Goal: Transaction & Acquisition: Purchase product/service

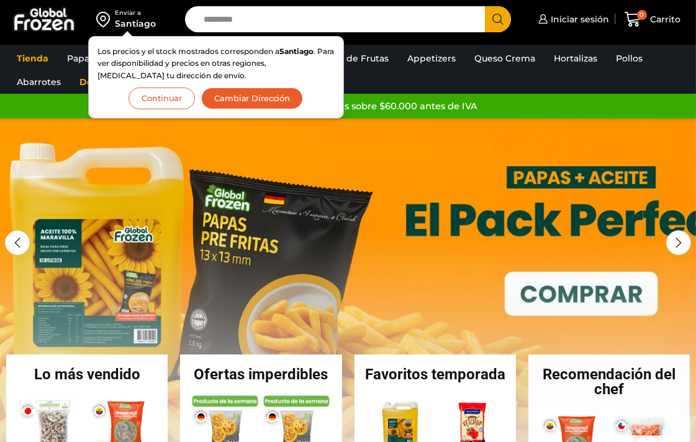
click at [166, 96] on button "Continuar" at bounding box center [162, 99] width 66 height 22
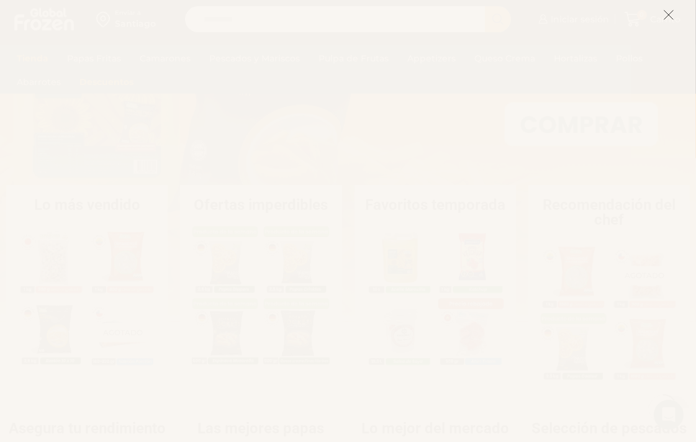
scroll to position [173, 0]
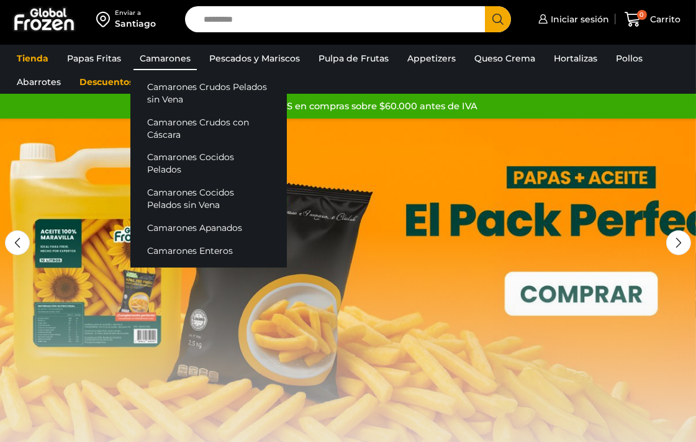
click at [158, 58] on link "Camarones" at bounding box center [164, 59] width 63 height 24
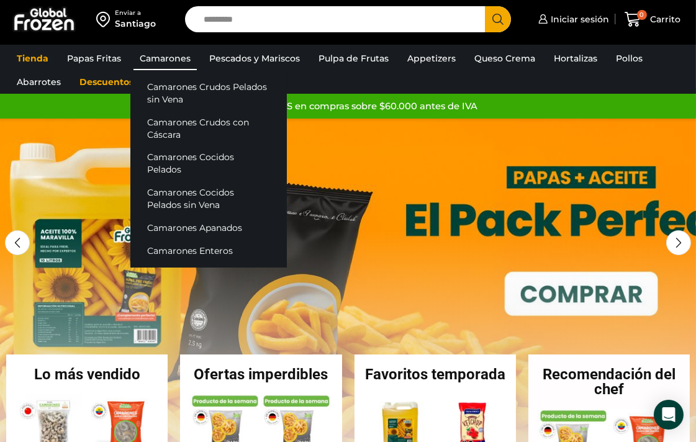
click at [159, 60] on link "Camarones" at bounding box center [164, 59] width 63 height 24
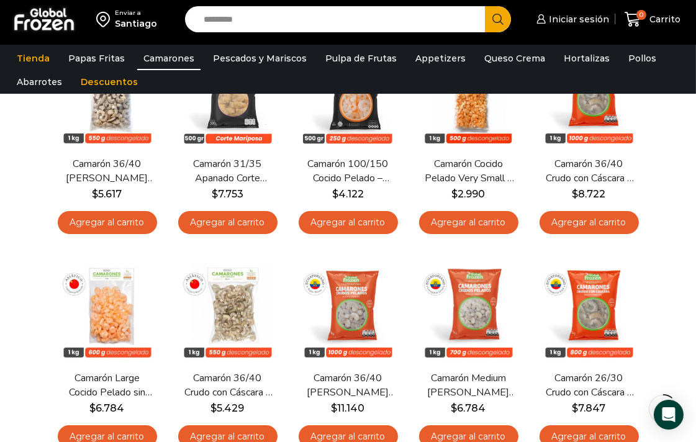
scroll to position [85, 0]
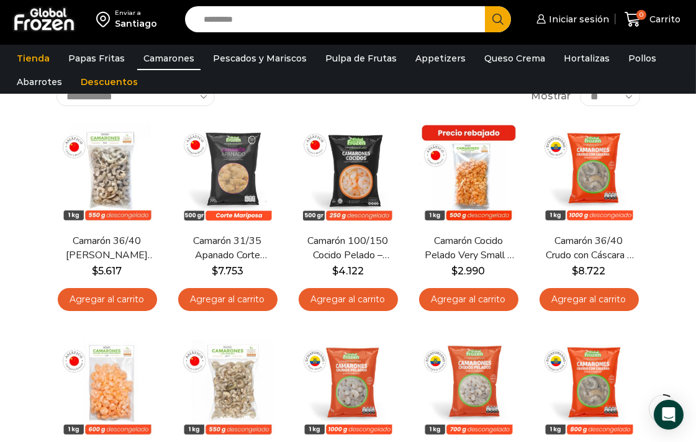
drag, startPoint x: 687, startPoint y: 158, endPoint x: 688, endPoint y: 174, distance: 16.8
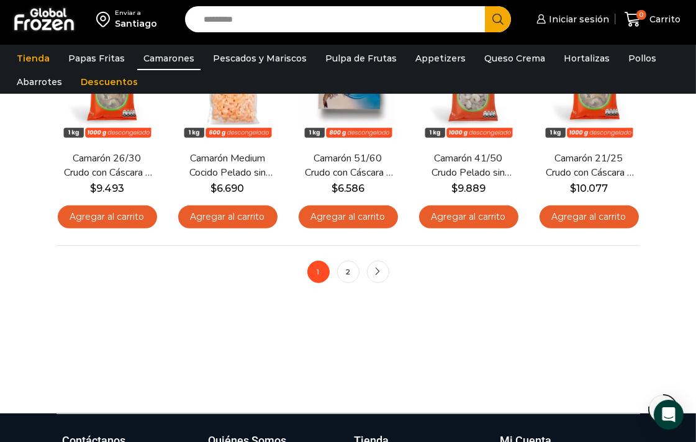
scroll to position [815, 0]
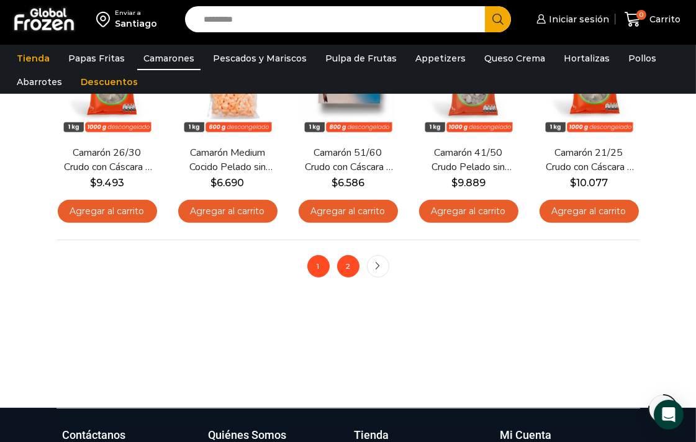
click at [349, 263] on link "2" at bounding box center [348, 266] width 22 height 22
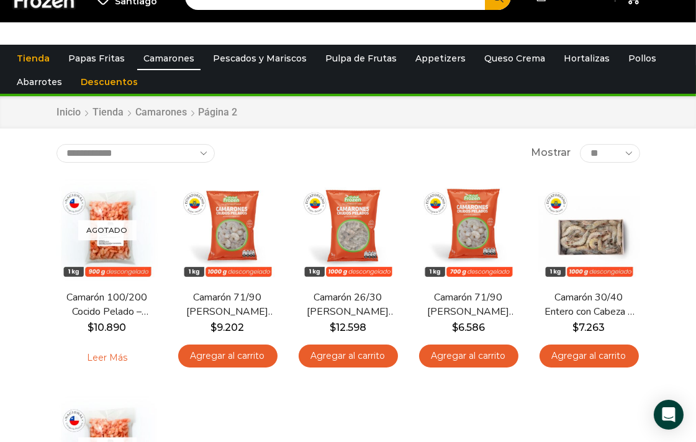
scroll to position [2, 0]
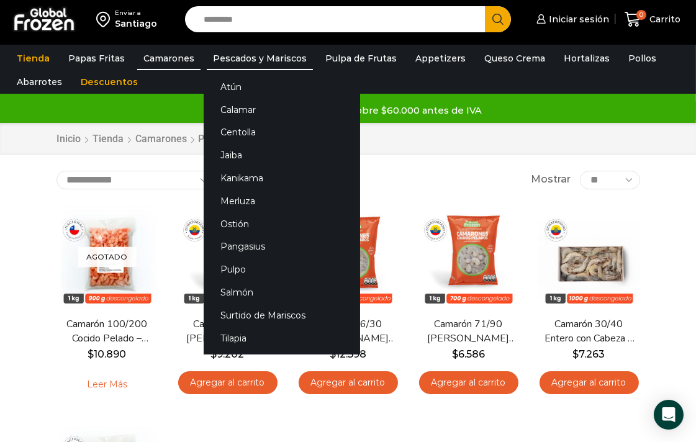
click at [256, 57] on link "Pescados y Mariscos" at bounding box center [260, 59] width 106 height 24
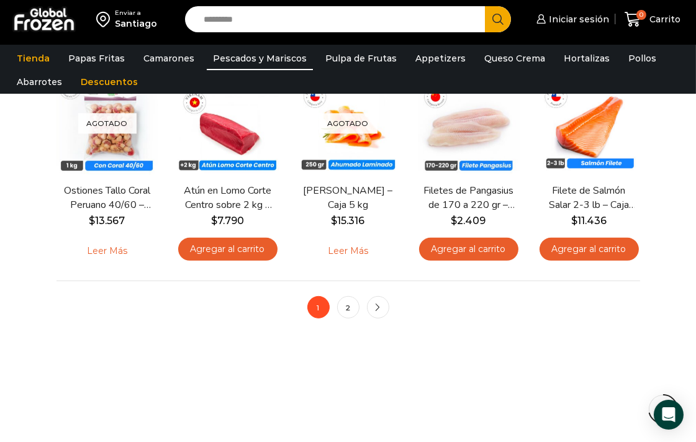
scroll to position [798, 0]
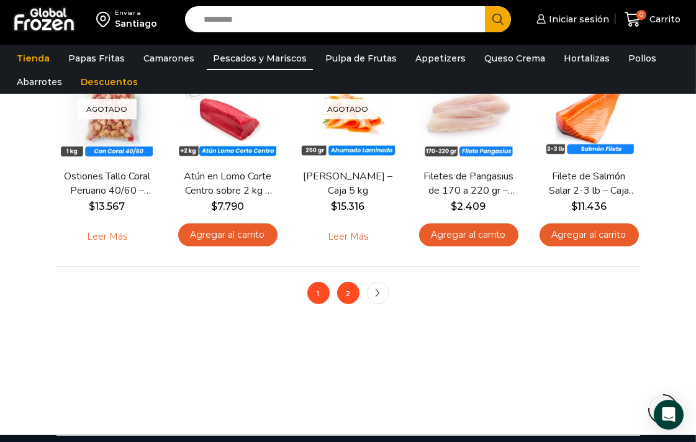
click at [344, 301] on link "2" at bounding box center [348, 293] width 22 height 22
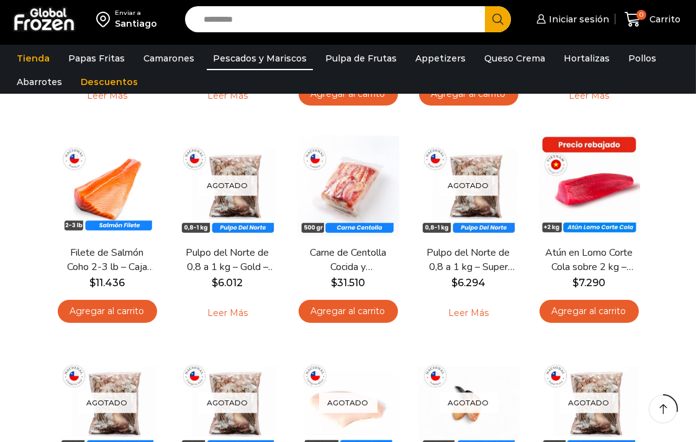
drag, startPoint x: 702, startPoint y: 197, endPoint x: 704, endPoint y: 181, distance: 15.6
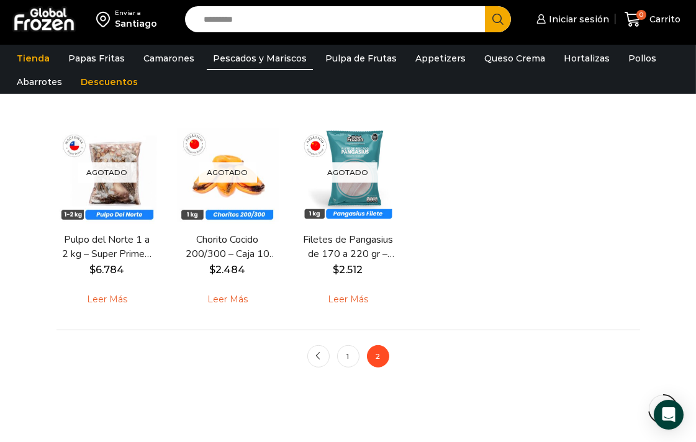
scroll to position [759, 0]
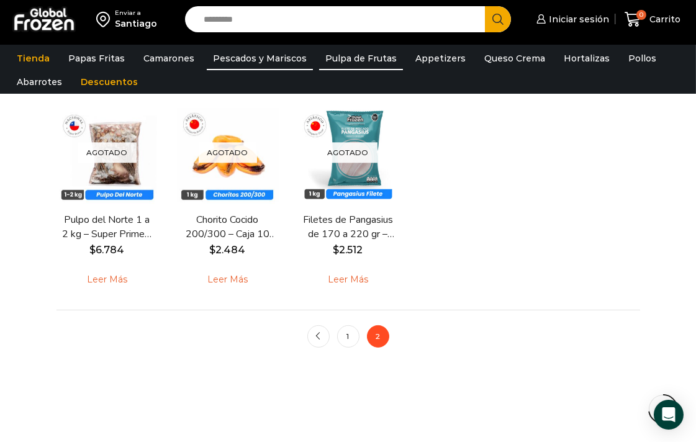
click at [350, 50] on link "Pulpa de Frutas" at bounding box center [361, 59] width 84 height 24
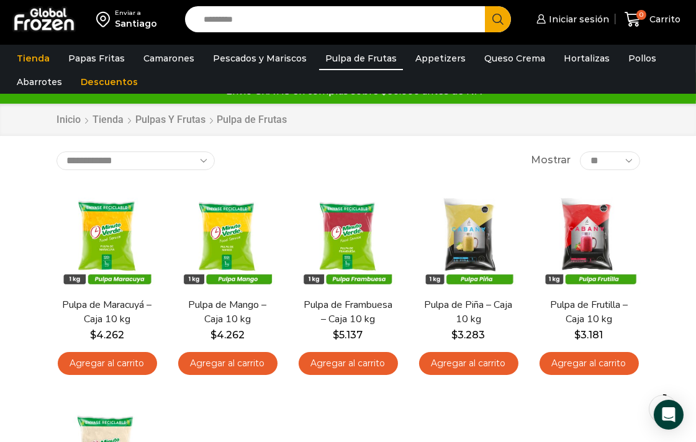
scroll to position [1, 0]
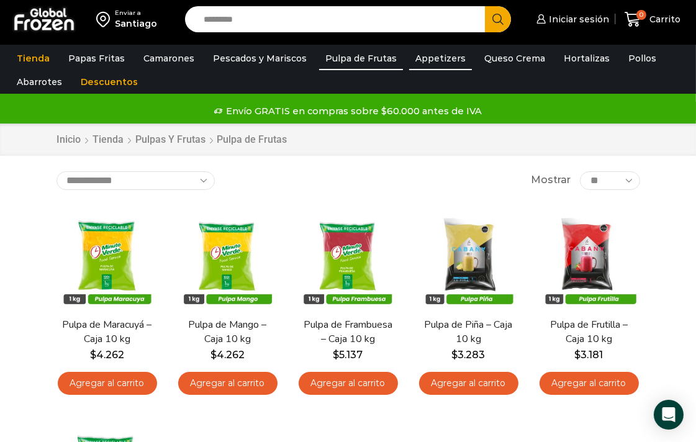
click at [427, 58] on link "Appetizers" at bounding box center [440, 59] width 63 height 24
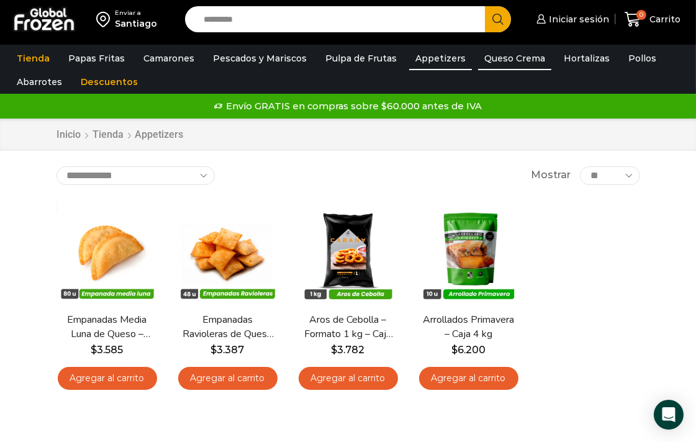
click at [502, 58] on link "Queso Crema" at bounding box center [514, 59] width 73 height 24
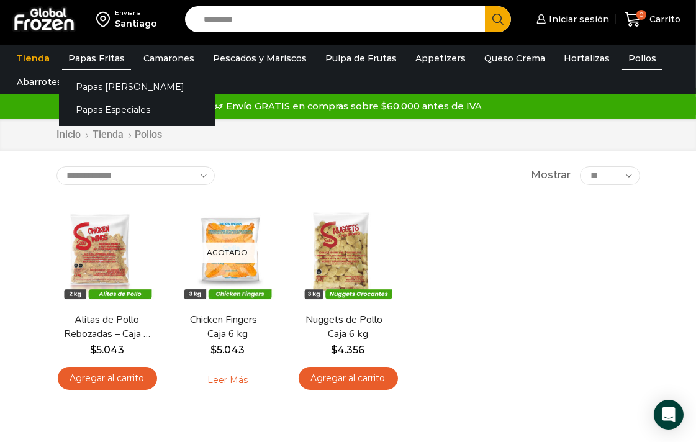
click at [88, 61] on link "Papas Fritas" at bounding box center [96, 59] width 69 height 24
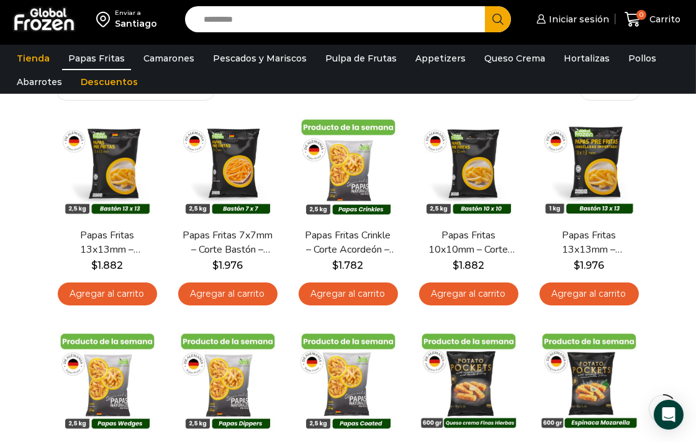
drag, startPoint x: 694, startPoint y: 128, endPoint x: 698, endPoint y: 165, distance: 36.9
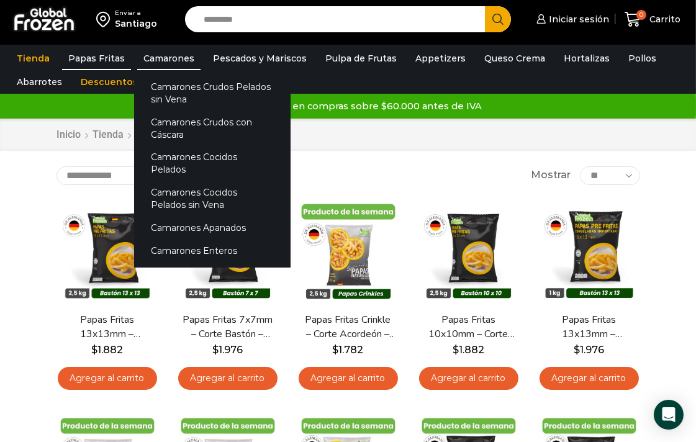
click at [163, 65] on link "Camarones" at bounding box center [168, 59] width 63 height 24
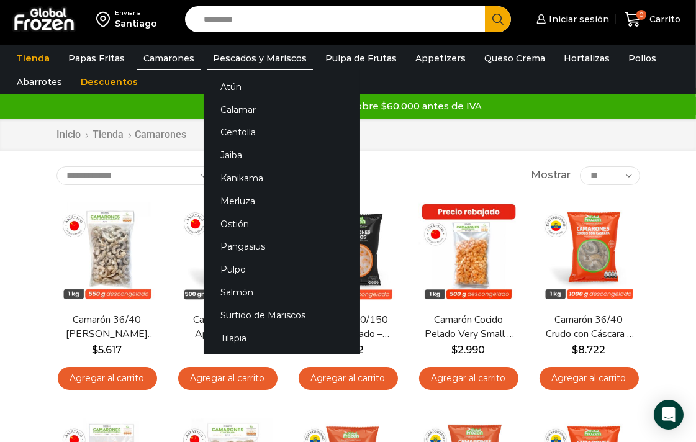
click at [271, 54] on link "Pescados y Mariscos" at bounding box center [260, 59] width 106 height 24
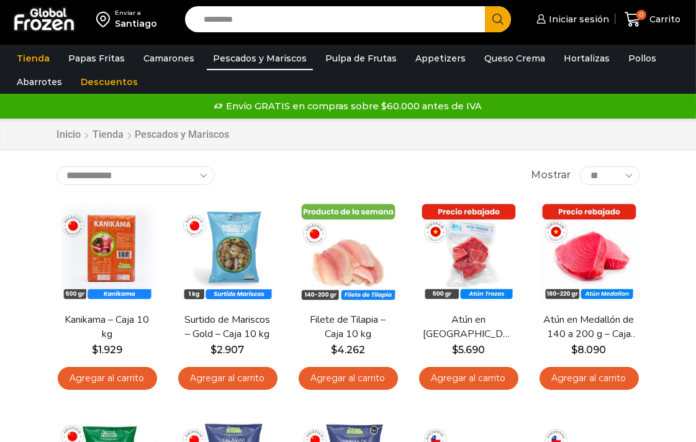
click at [579, 127] on div "Inicio Tienda Pescados y Mariscos" at bounding box center [348, 135] width 696 height 32
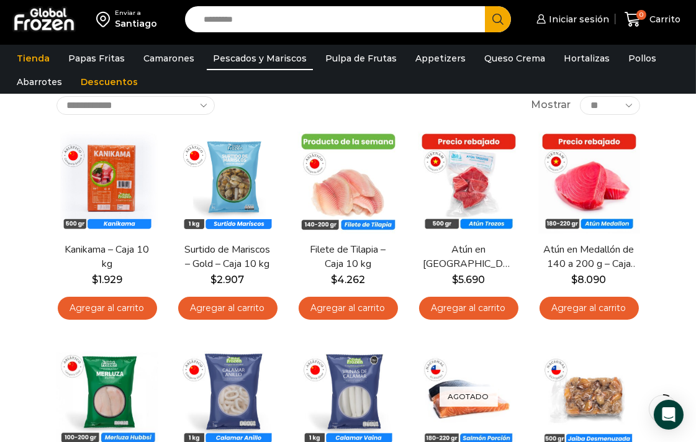
scroll to position [78, 0]
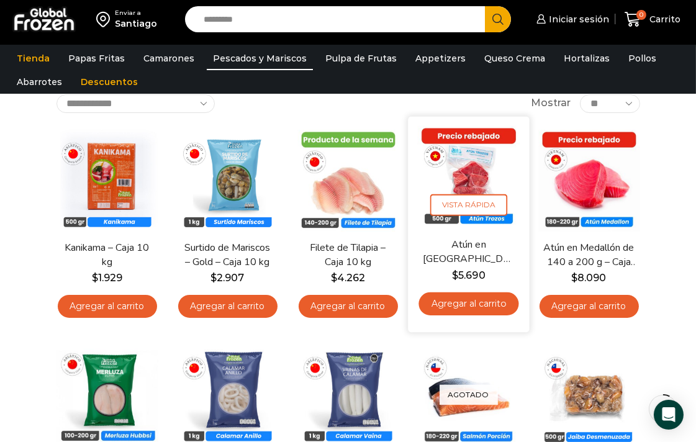
click at [466, 178] on img at bounding box center [468, 177] width 102 height 102
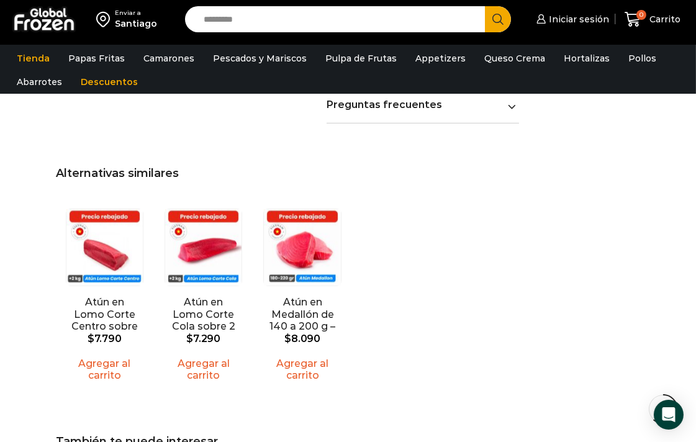
scroll to position [982, 0]
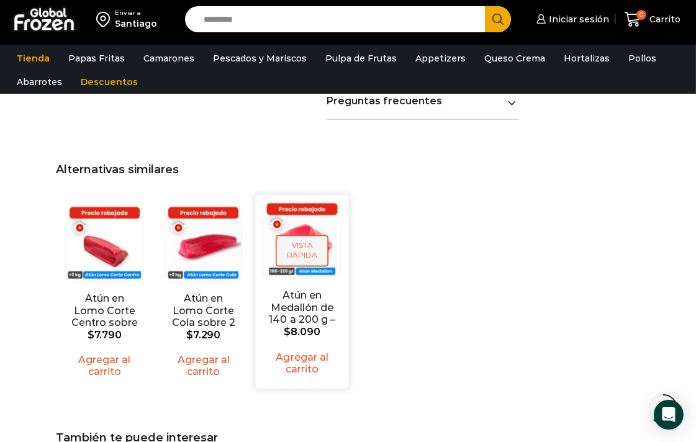
click at [293, 235] on span "Vista Rápida" at bounding box center [302, 251] width 53 height 32
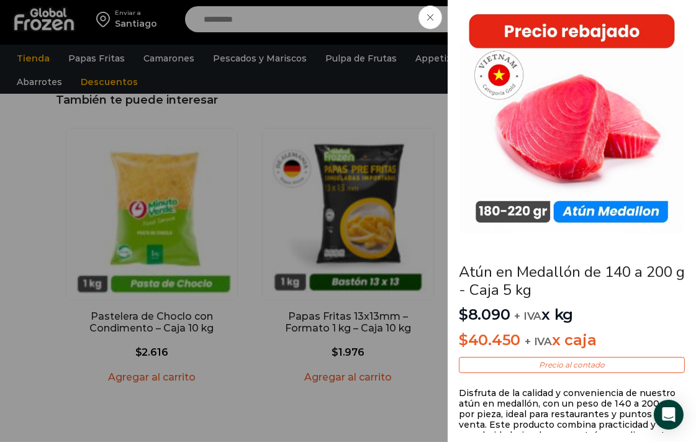
scroll to position [1603, 0]
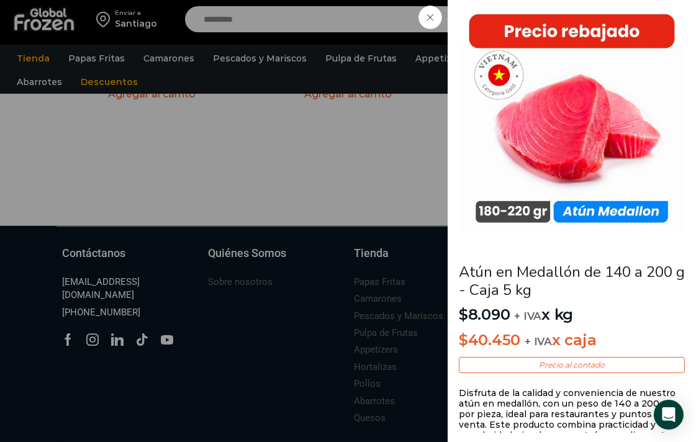
click at [566, 300] on link "Atún en Medallón de 140 a 200 g - Caja 5 kg" at bounding box center [572, 281] width 226 height 38
